Goal: Task Accomplishment & Management: Use online tool/utility

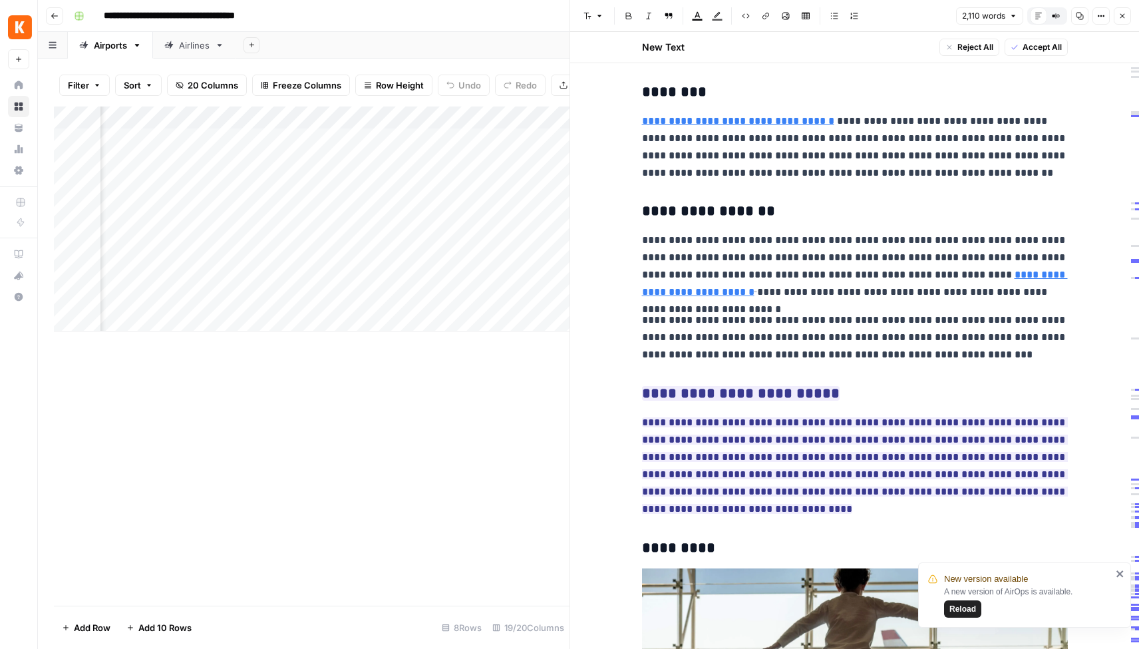
scroll to position [5011, 0]
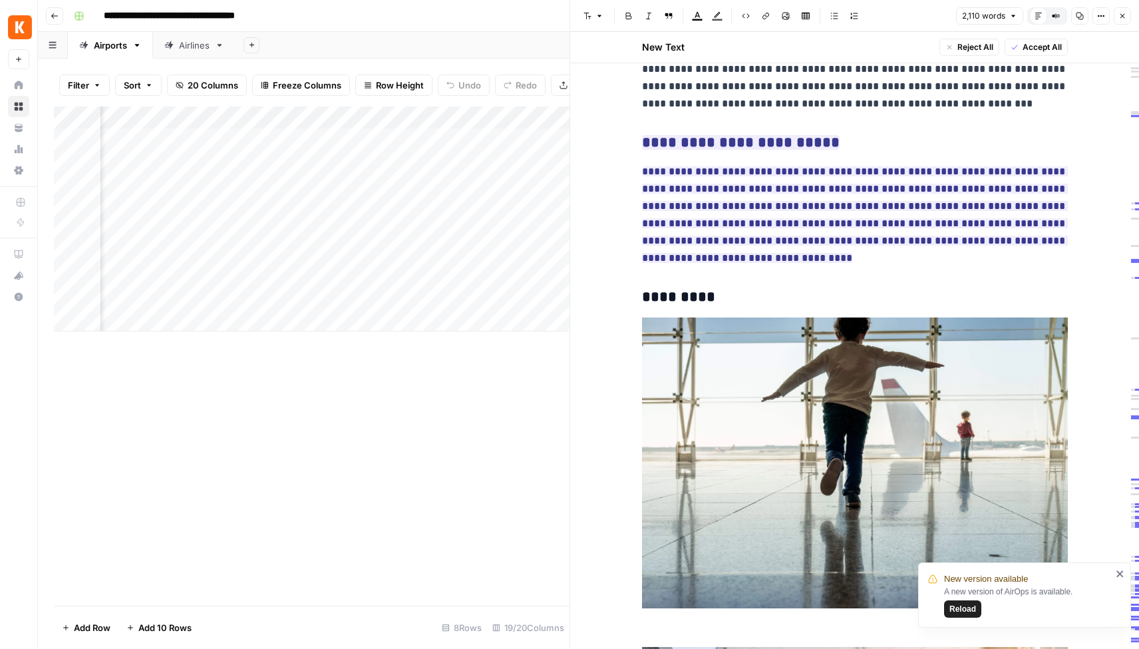
click at [960, 610] on span "Reload" at bounding box center [962, 609] width 27 height 12
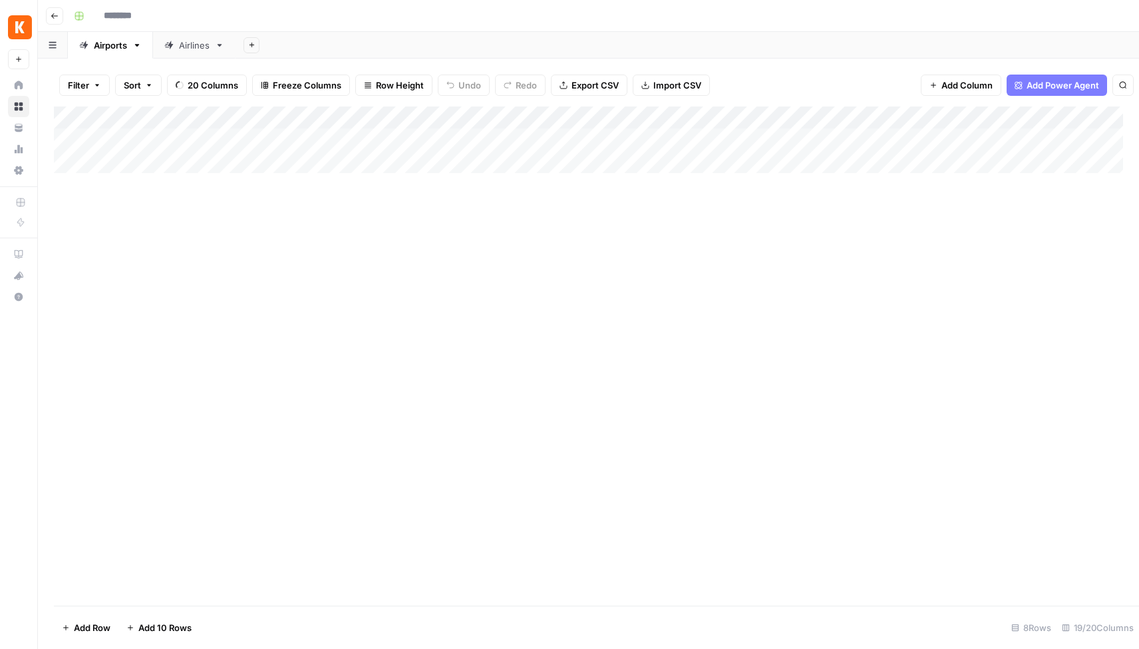
type input "**********"
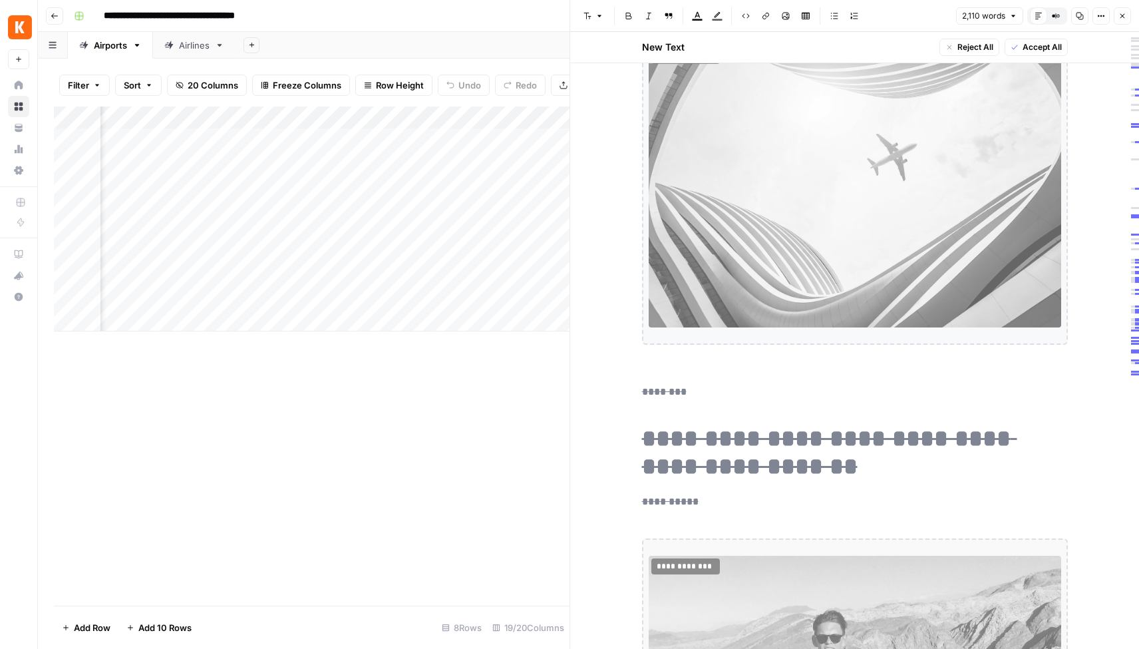
scroll to position [130, 0]
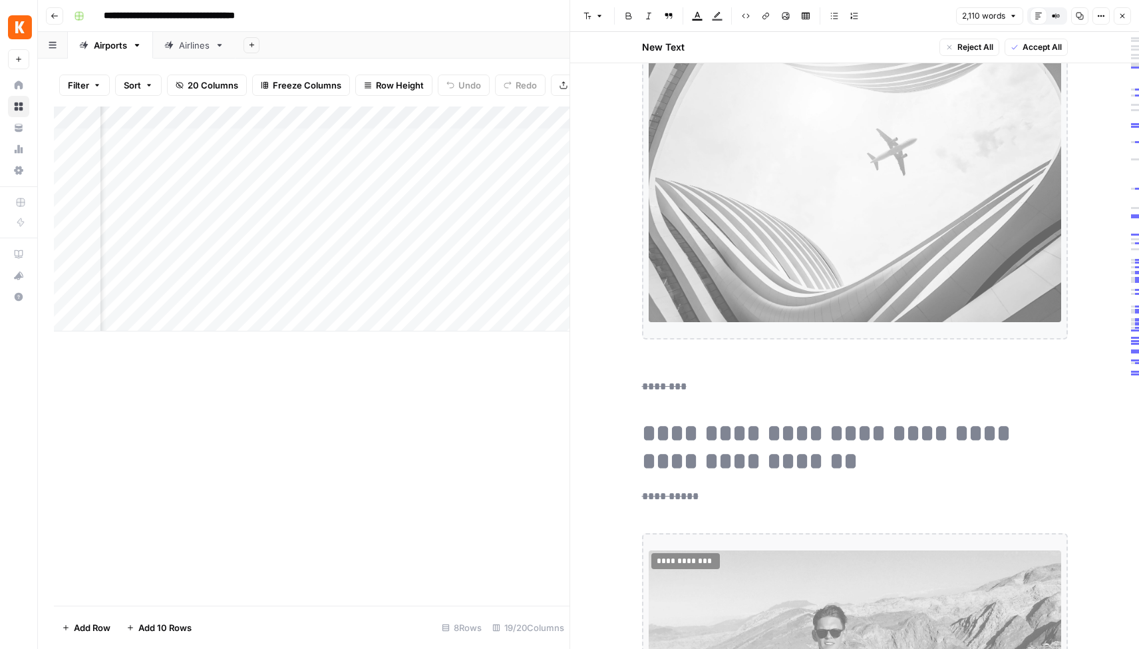
click at [748, 464] on del "**********" at bounding box center [829, 447] width 375 height 52
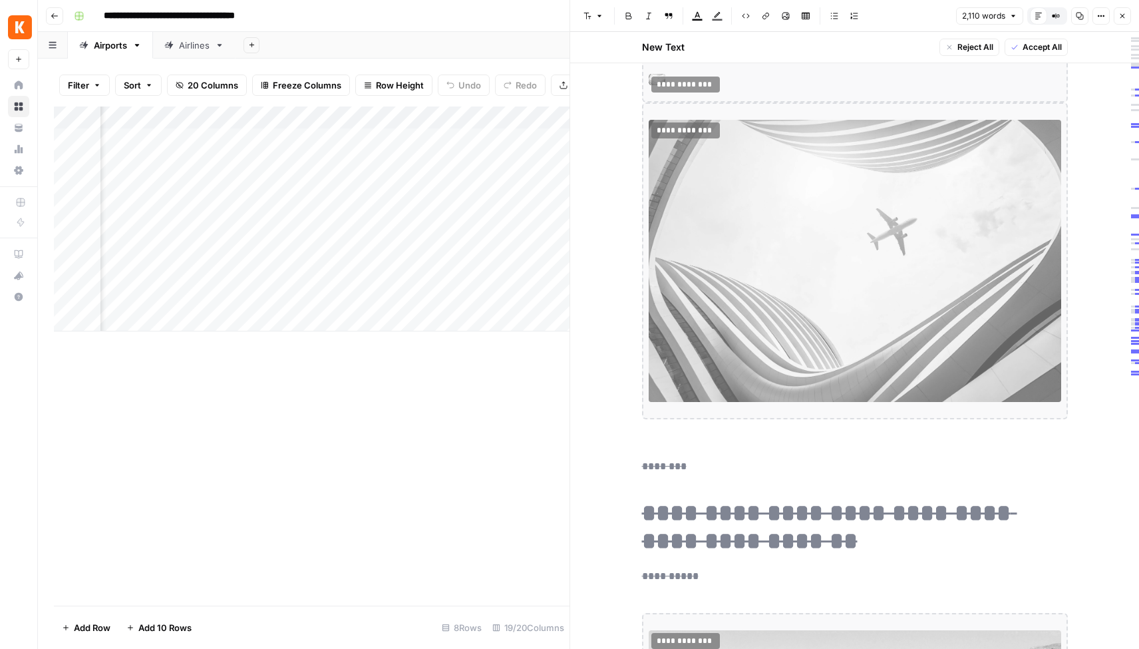
scroll to position [140, 0]
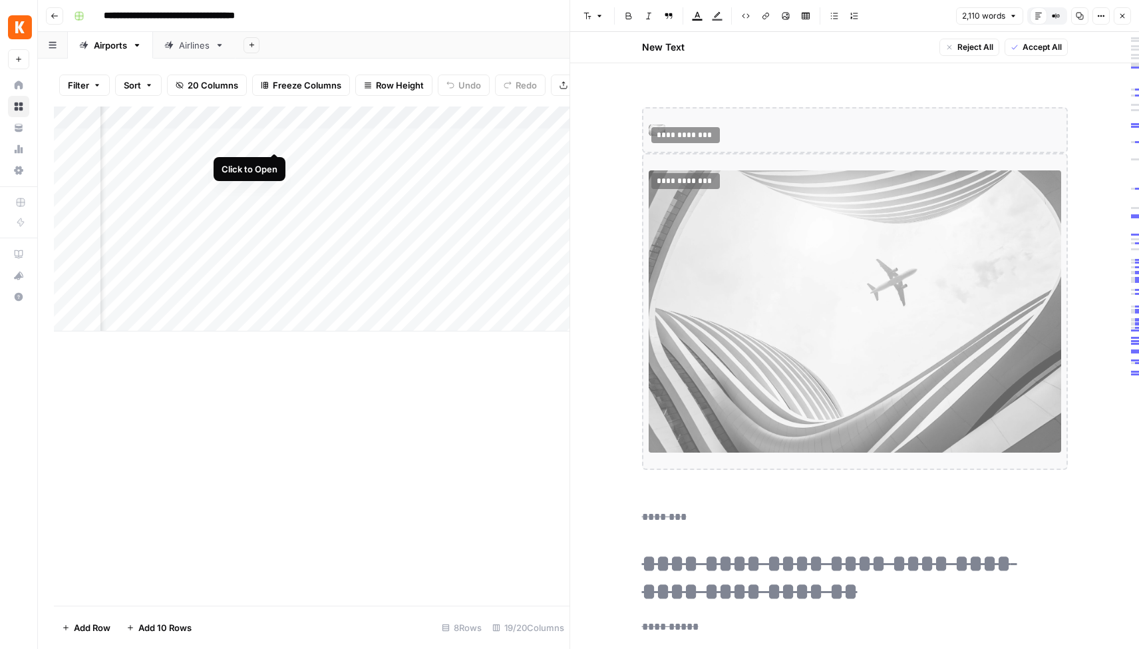
click at [274, 139] on div "Add Column" at bounding box center [312, 218] width 516 height 225
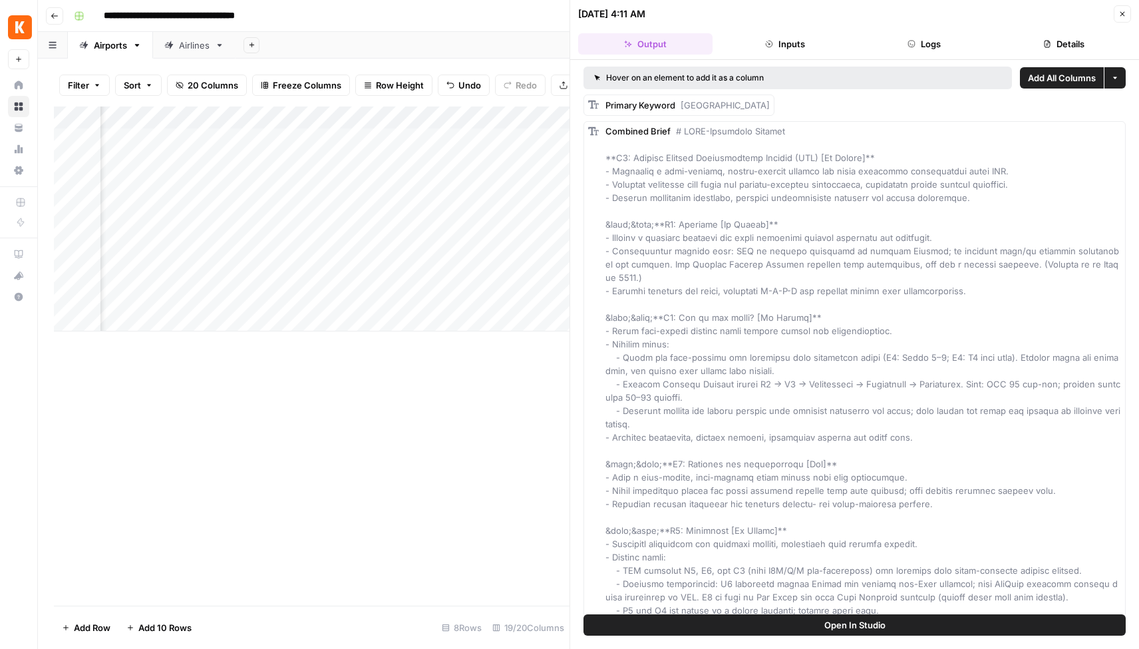
scroll to position [0, 953]
click at [514, 136] on div "Add Column" at bounding box center [312, 218] width 516 height 225
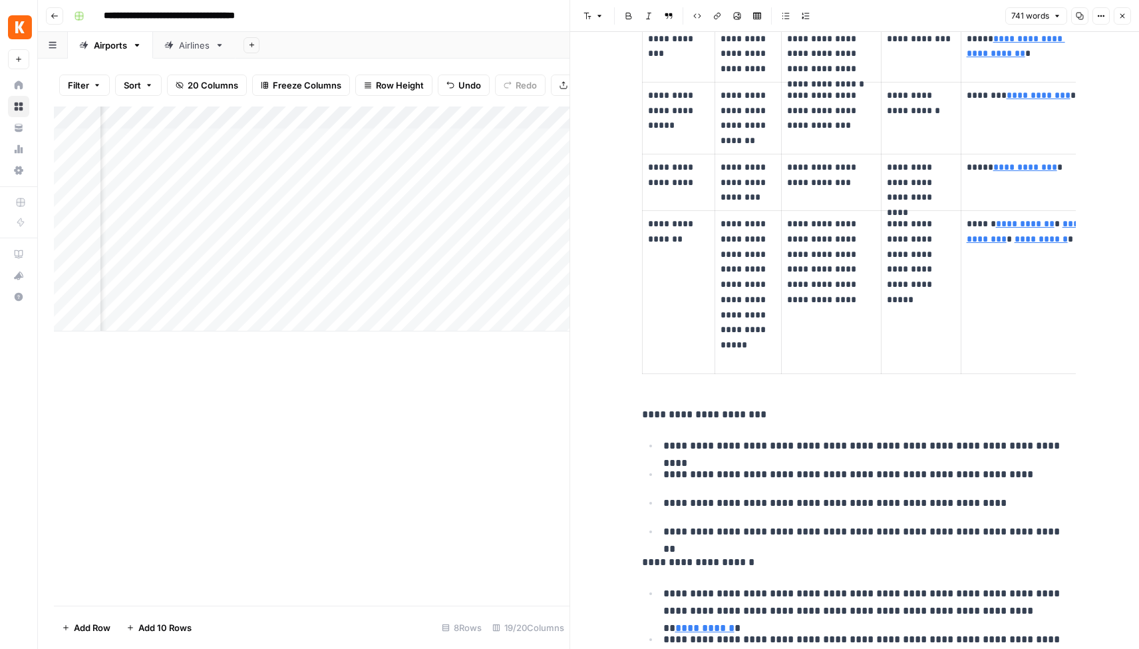
scroll to position [1665, 0]
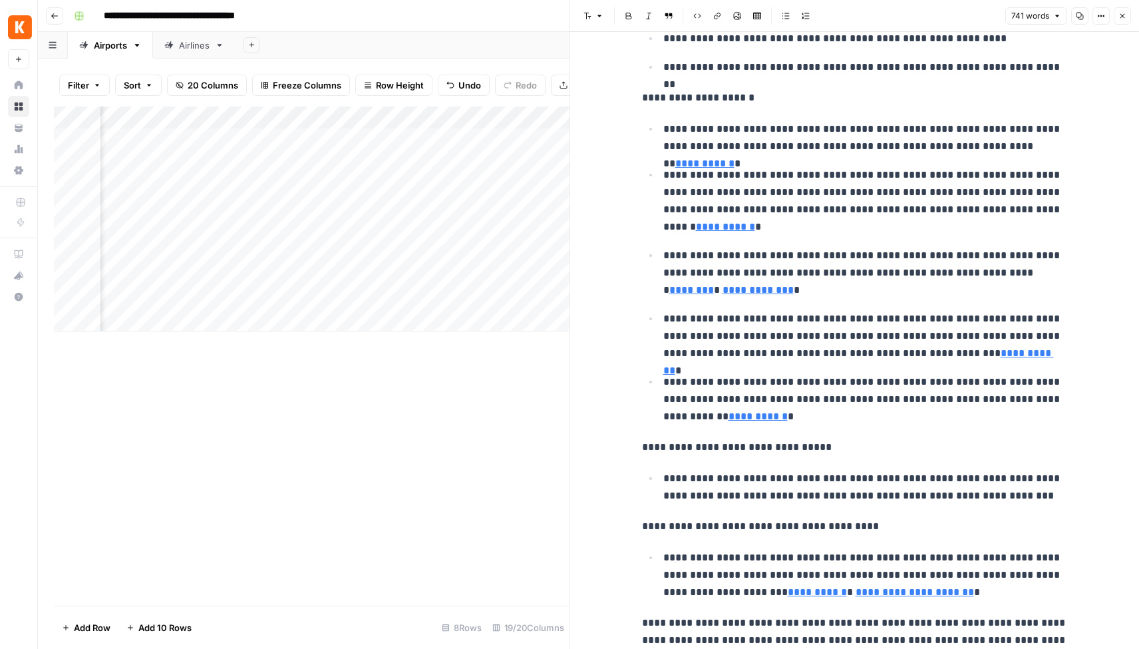
scroll to position [1900, 0]
